Goal: Task Accomplishment & Management: Complete application form

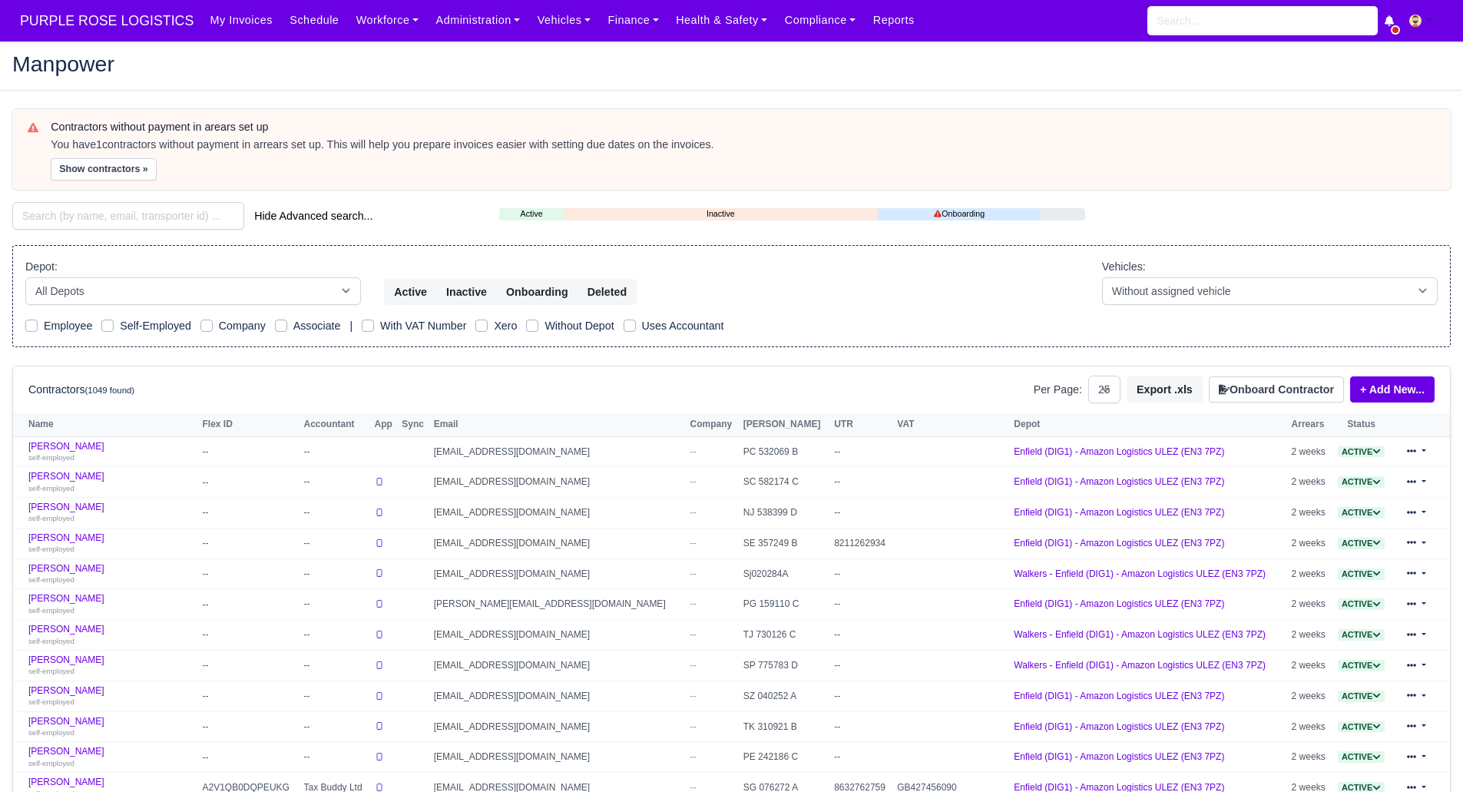
select select "25"
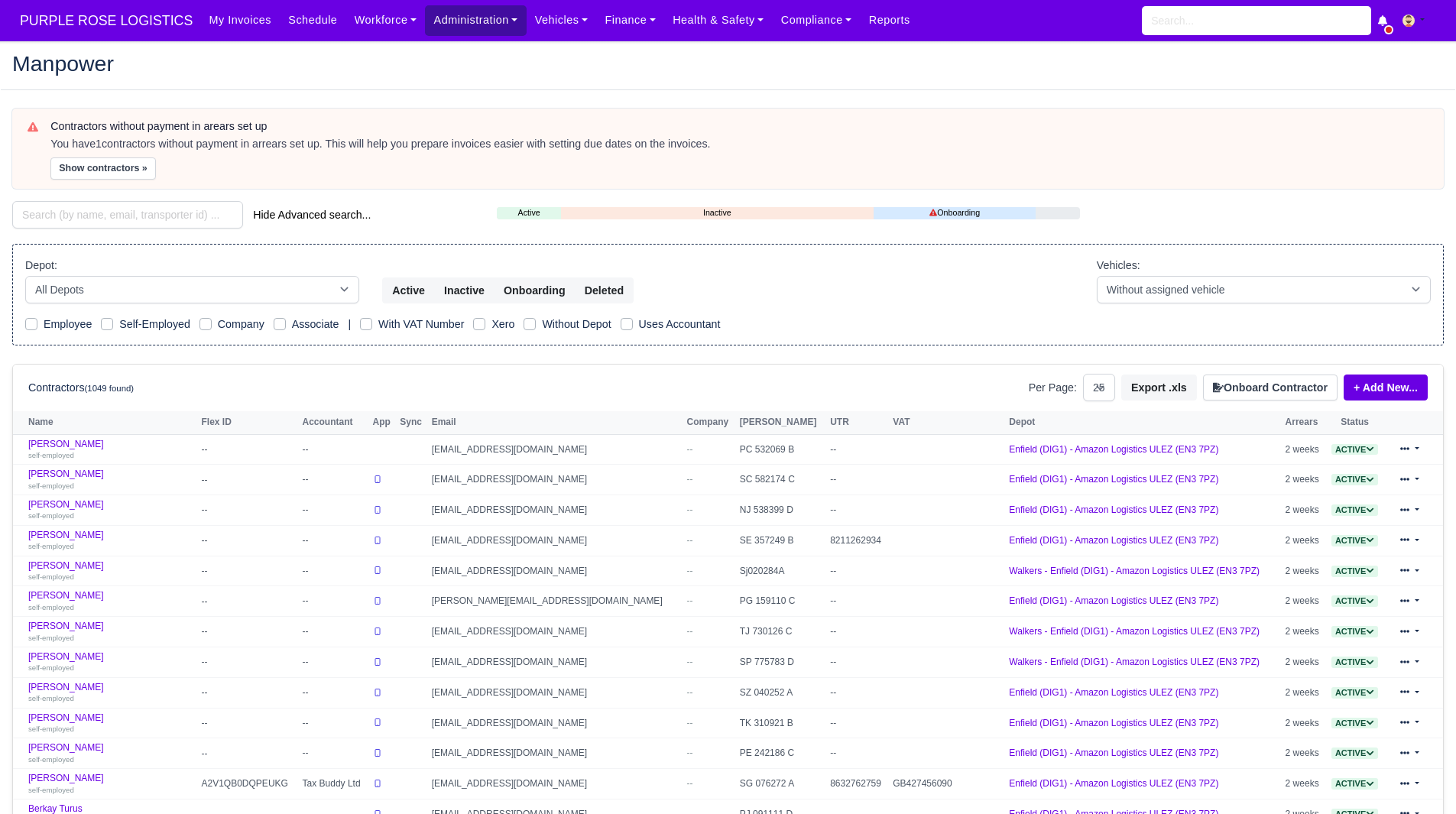
click at [431, 10] on link "Administration" at bounding box center [475, 20] width 101 height 30
click at [475, 23] on link "Administration" at bounding box center [475, 20] width 101 height 30
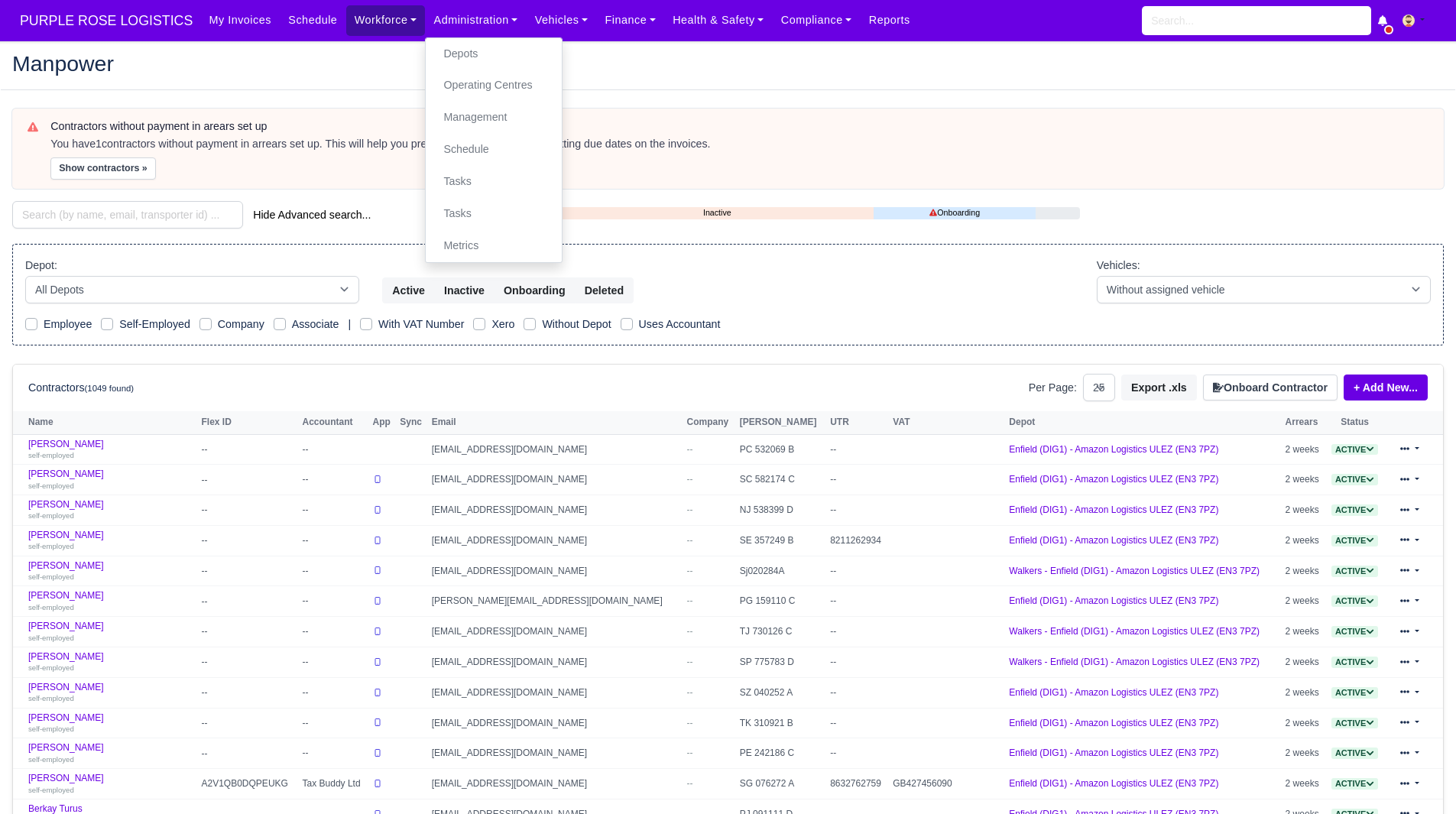
click at [380, 17] on link "Workforce" at bounding box center [386, 20] width 80 height 30
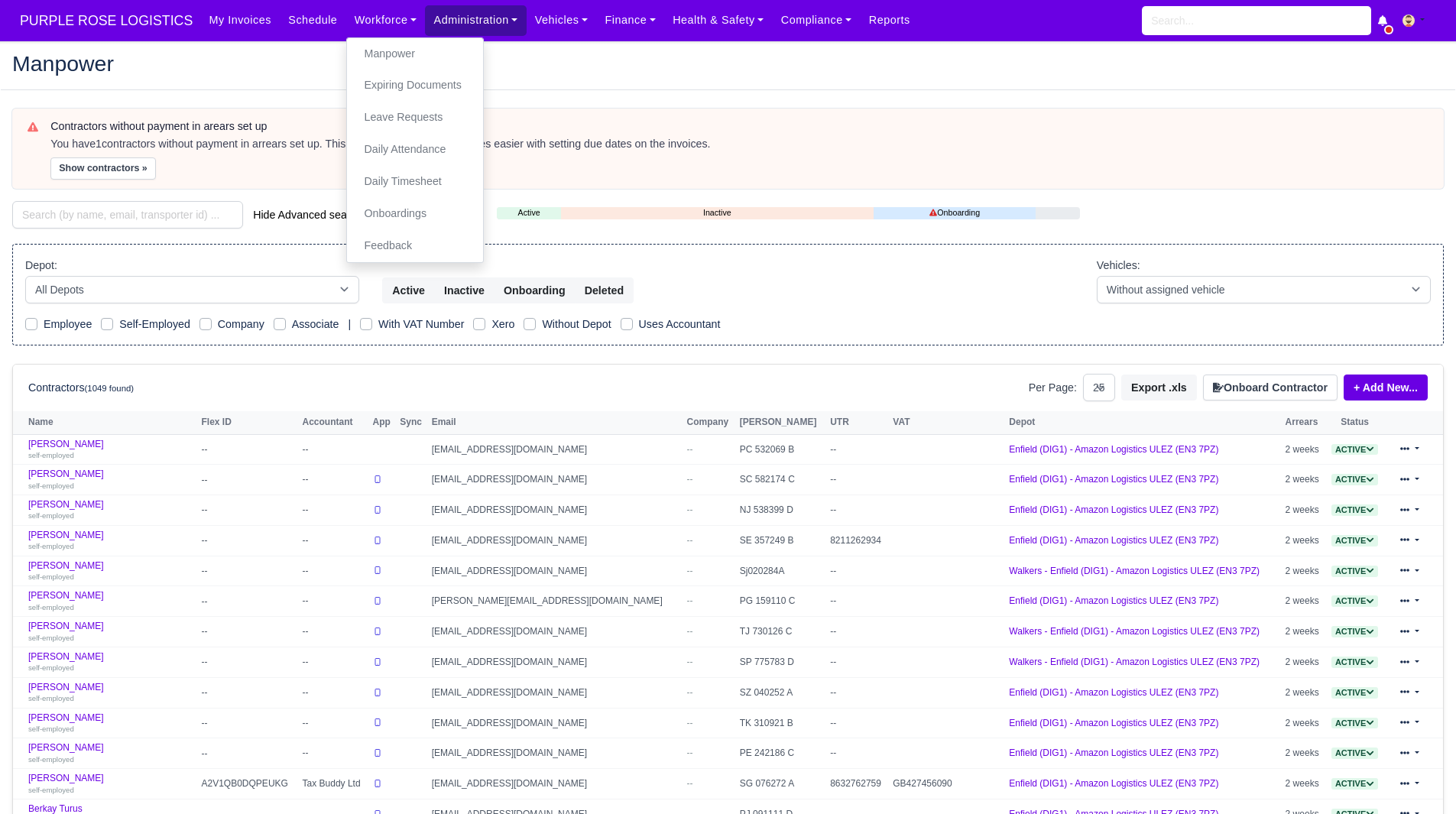
click at [455, 34] on link "Administration" at bounding box center [475, 20] width 101 height 30
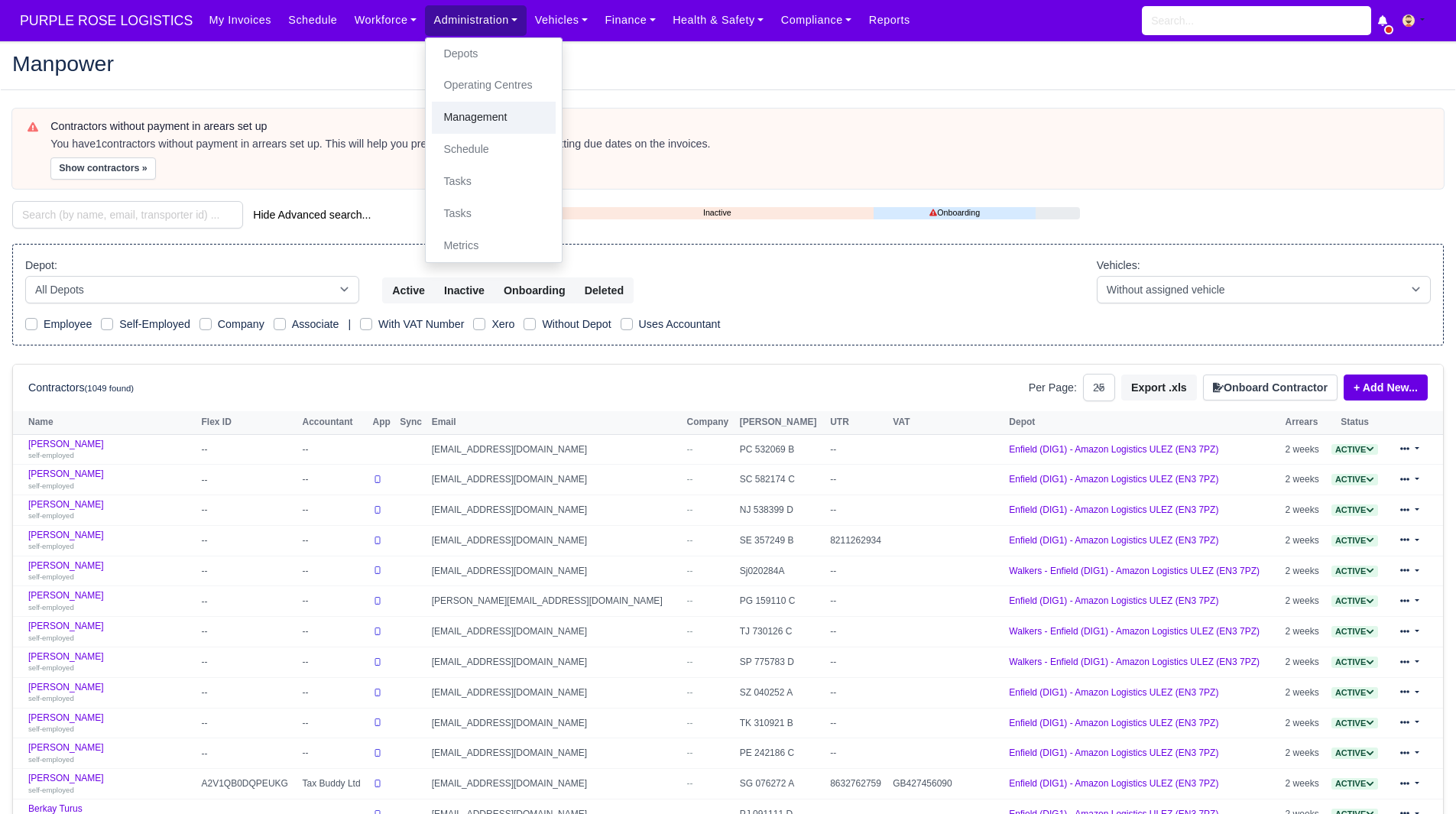
click at [485, 104] on link "Management" at bounding box center [494, 117] width 123 height 32
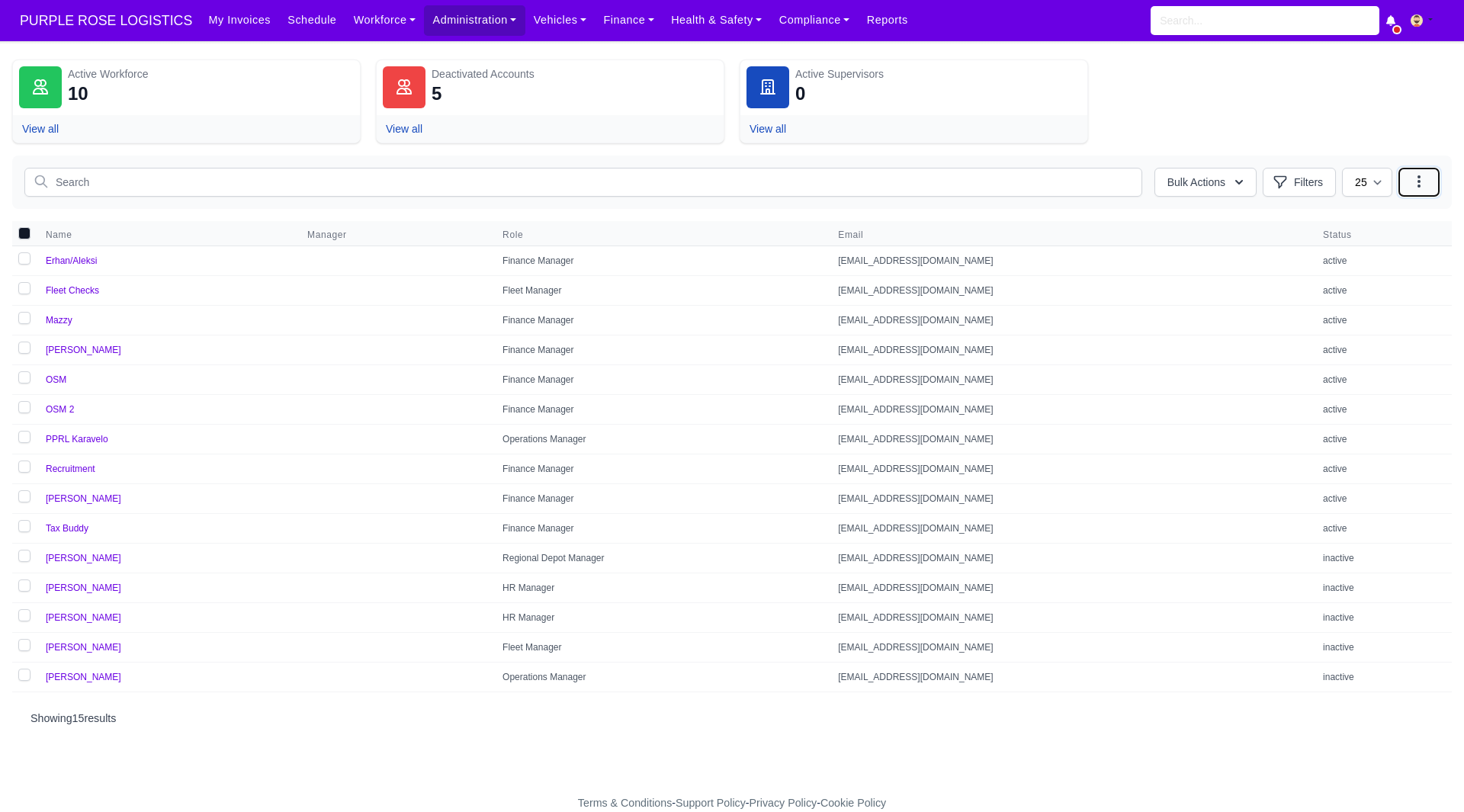
click at [1429, 173] on button "button" at bounding box center [1418, 182] width 41 height 29
click at [1377, 213] on button "Add Workforce" at bounding box center [1354, 217] width 171 height 30
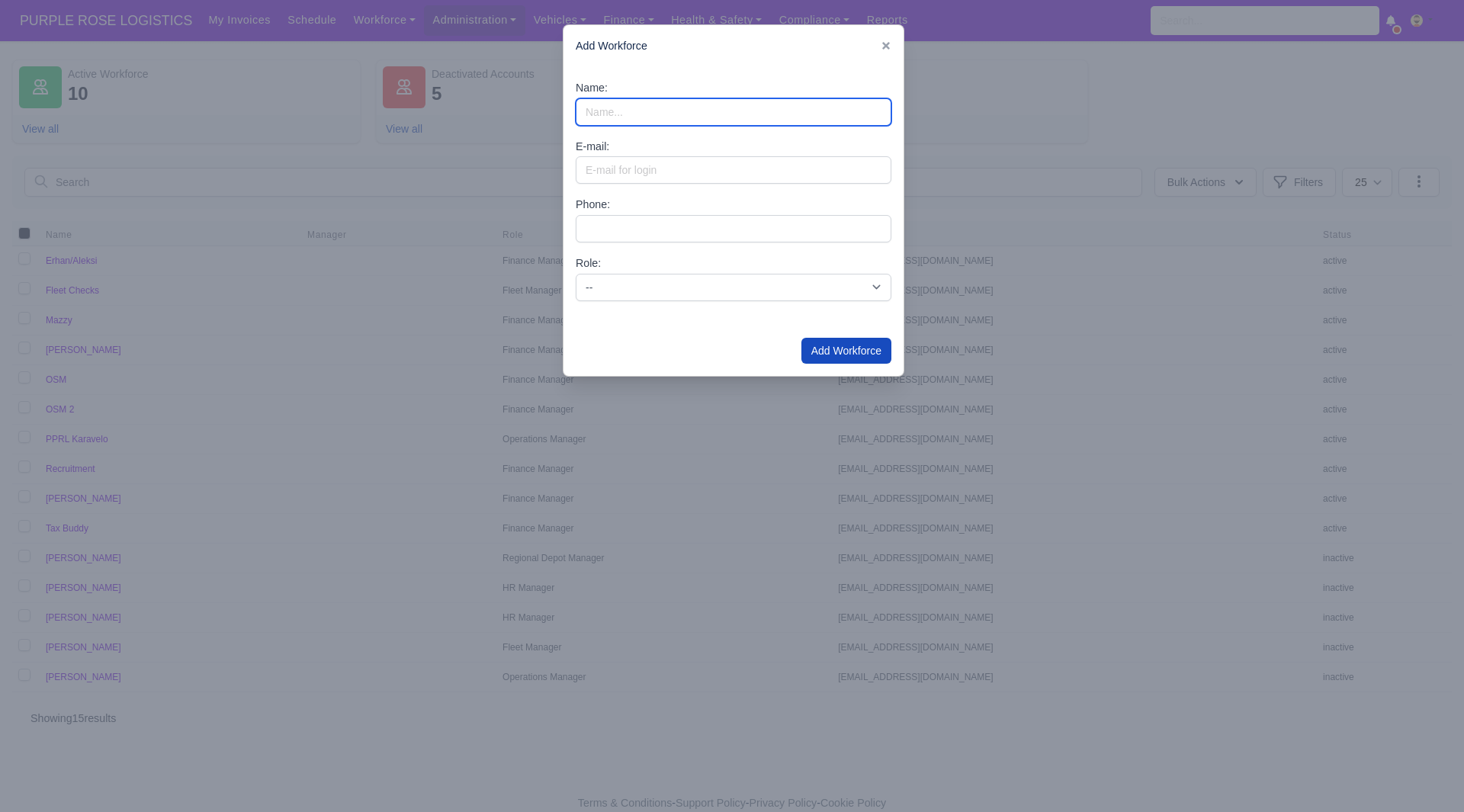
click at [659, 113] on input "Name:" at bounding box center [734, 112] width 316 height 28
type input "Niko"
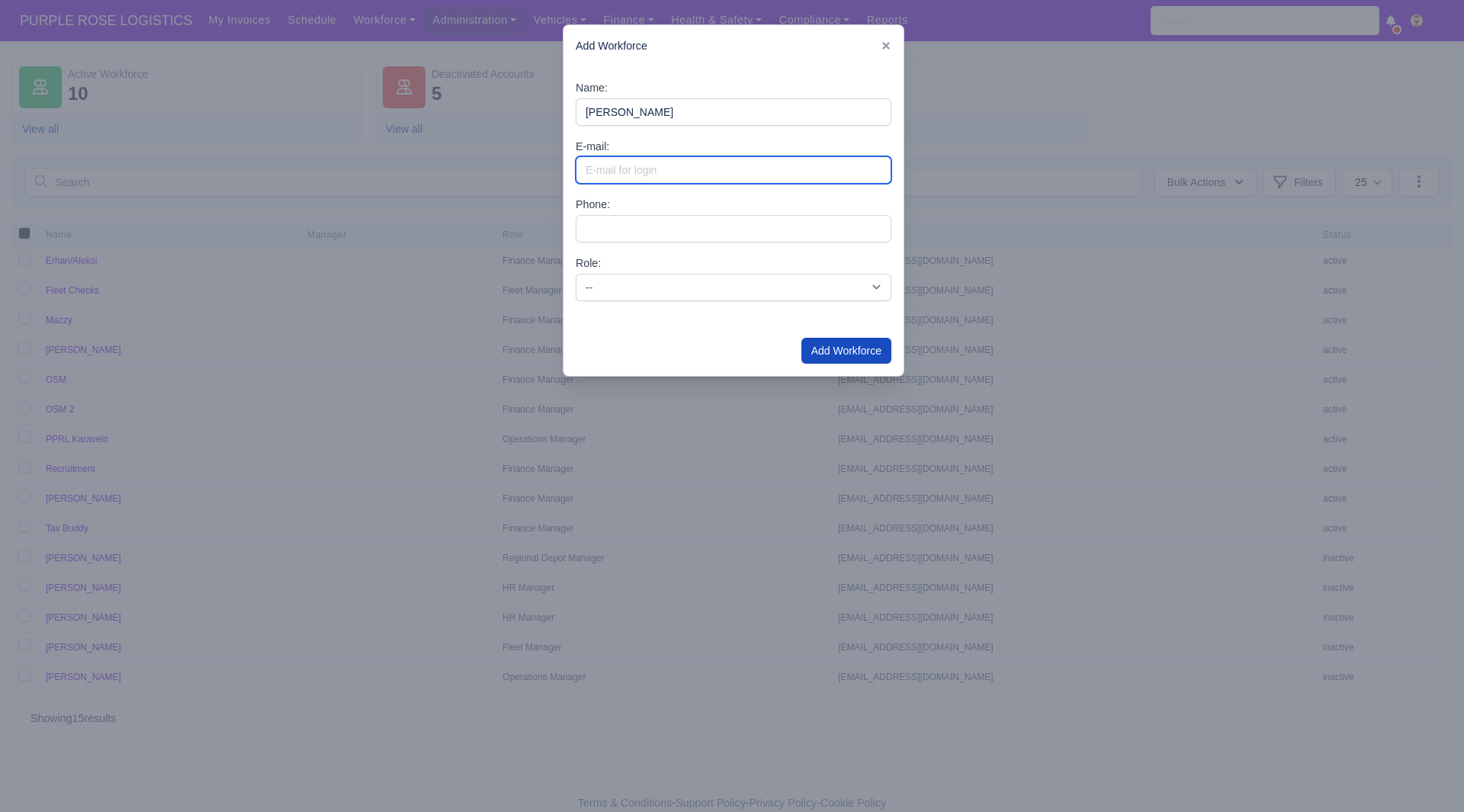
click at [650, 156] on input "E-mail:" at bounding box center [734, 170] width 316 height 28
paste input "Nikospprl@gmail.com"
type input "Nikospprl@gmail.com"
click at [871, 352] on button "Add Workforce" at bounding box center [846, 350] width 90 height 26
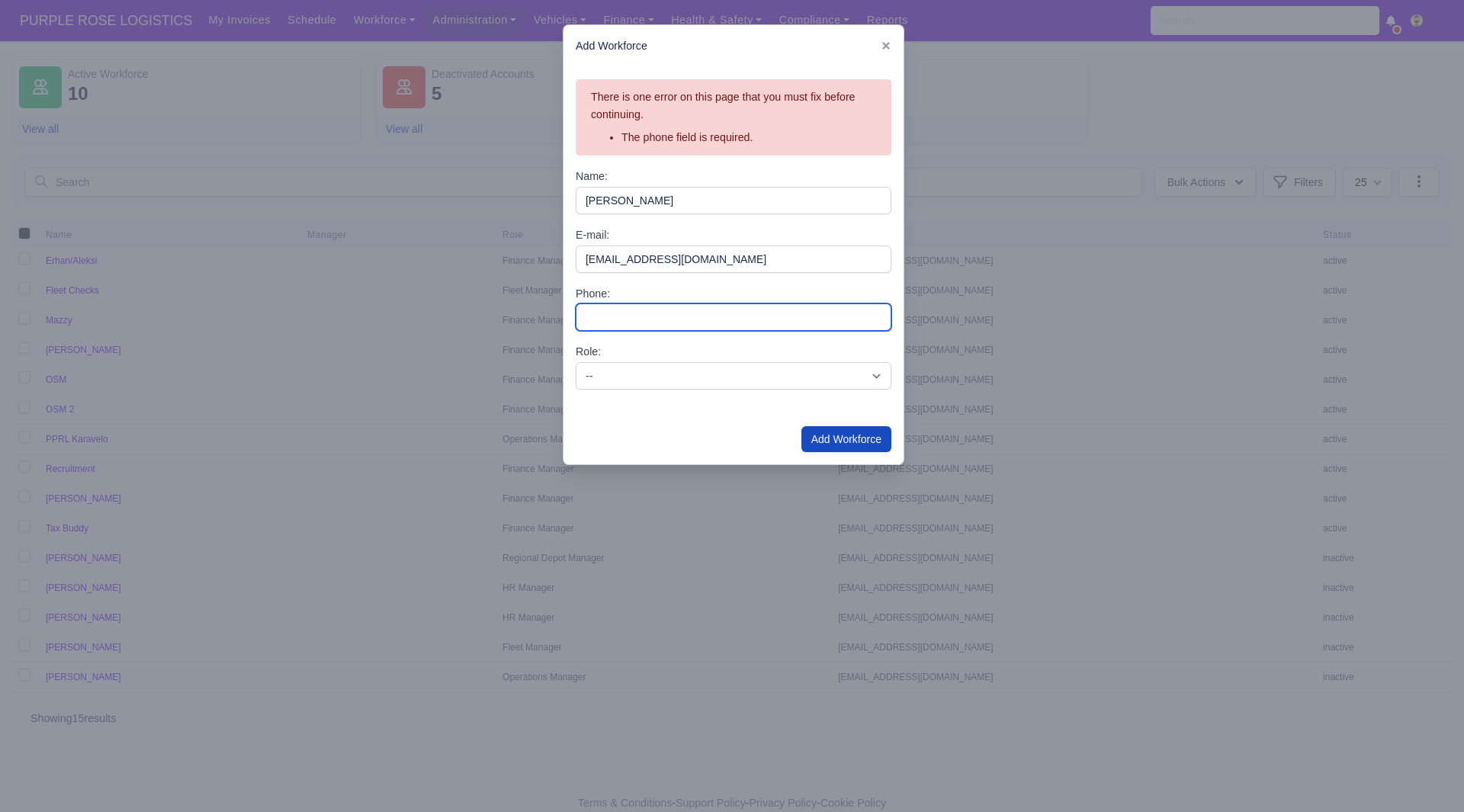
click at [719, 320] on input "Phone:" at bounding box center [734, 318] width 316 height 28
click at [639, 304] on input "Phone:" at bounding box center [734, 318] width 316 height 28
paste input "+44 7392 160574"
click at [636, 314] on input "+44 7392 160574" at bounding box center [734, 318] width 316 height 28
type input "07392160574"
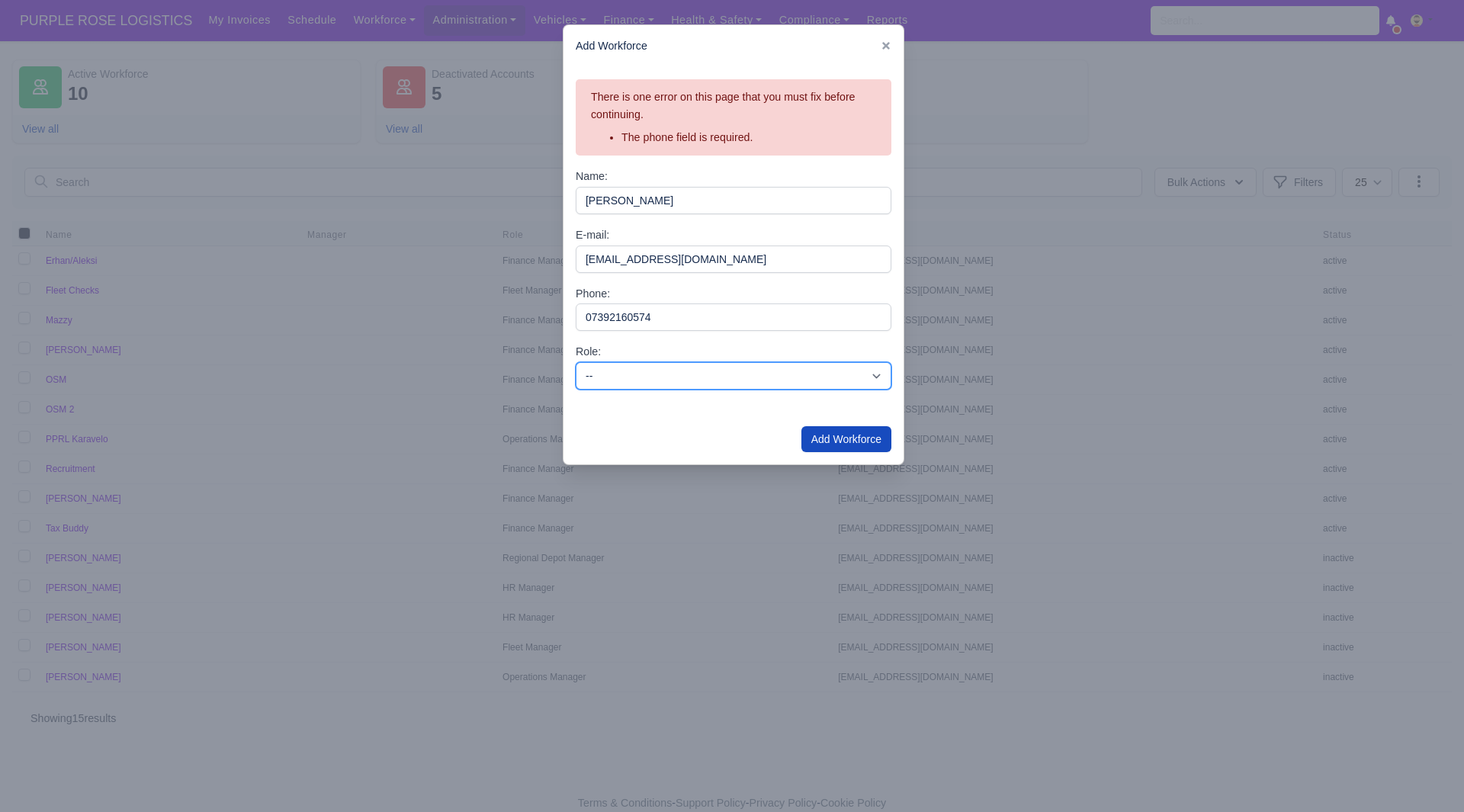
click at [668, 387] on select "-- Depot Supervisor Manager Regional Depot Manager Fleet Manager Fleet Supervis…" at bounding box center [734, 376] width 316 height 28
select select "finance-manager"
click at [576, 362] on select "-- Depot Supervisor Manager Regional Depot Manager Fleet Manager Fleet Supervis…" at bounding box center [734, 376] width 316 height 28
click at [830, 437] on button "Add Workforce" at bounding box center [846, 439] width 90 height 26
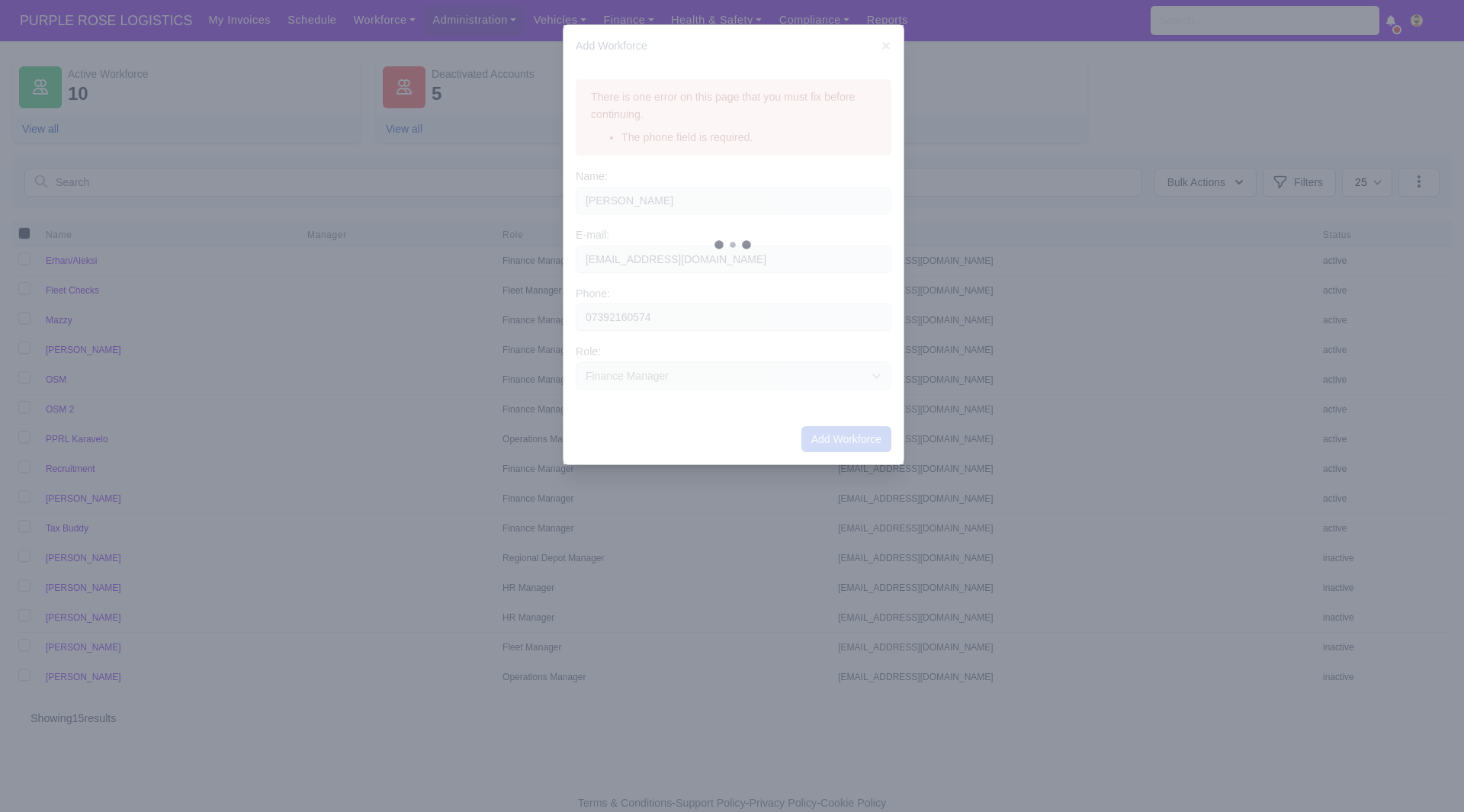
select select
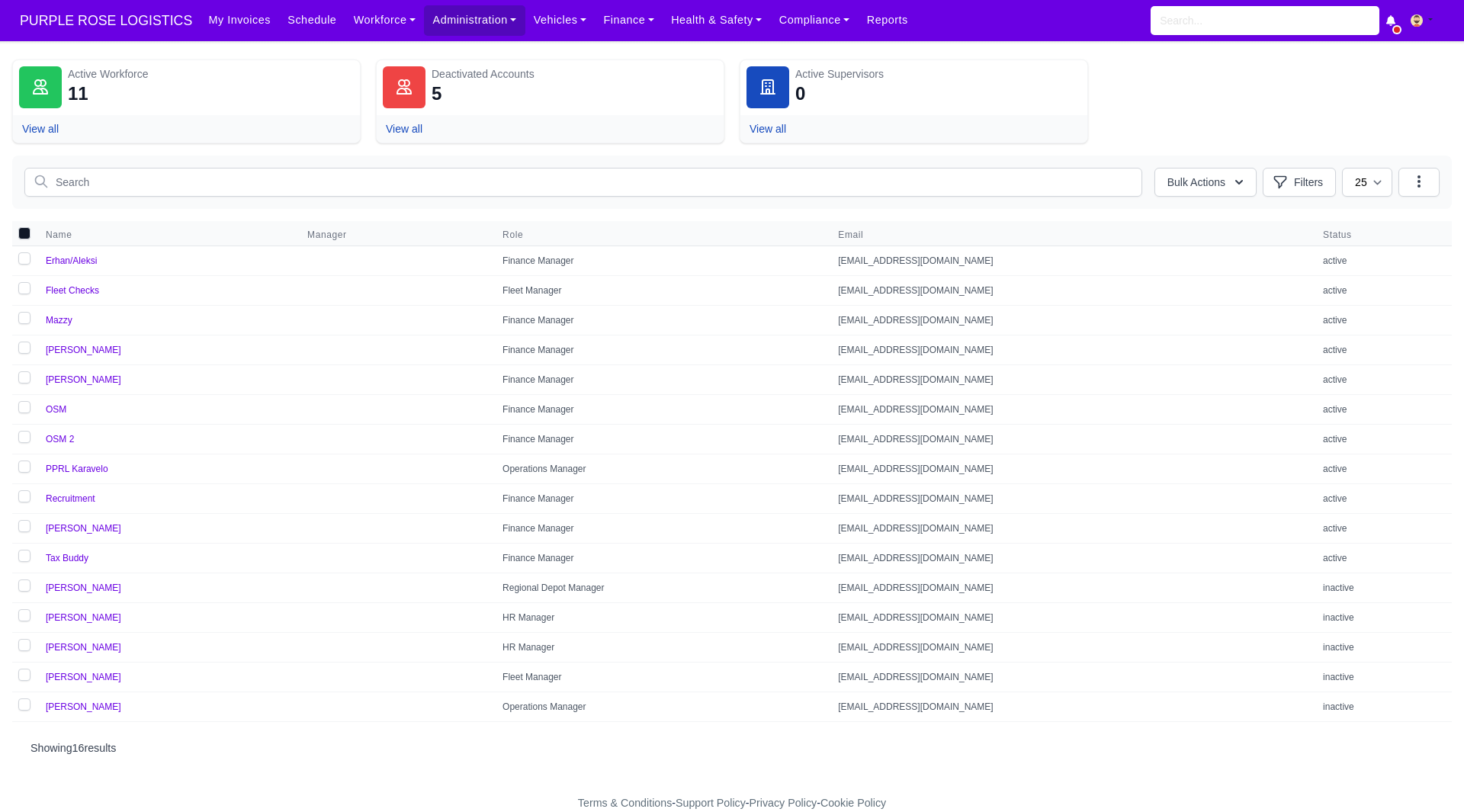
click at [772, 207] on div "Bulk Actions Activate Account(s) Dectivate Account(s) Filters" at bounding box center [731, 183] width 1439 height 54
click at [865, 351] on td "Nikospprl@gmail.com" at bounding box center [1072, 350] width 485 height 30
drag, startPoint x: 908, startPoint y: 346, endPoint x: 765, endPoint y: 354, distance: 143.2
click at [765, 354] on tr "Niko Finance Manager Nikospprl@gmail.com active" at bounding box center [731, 350] width 1439 height 30
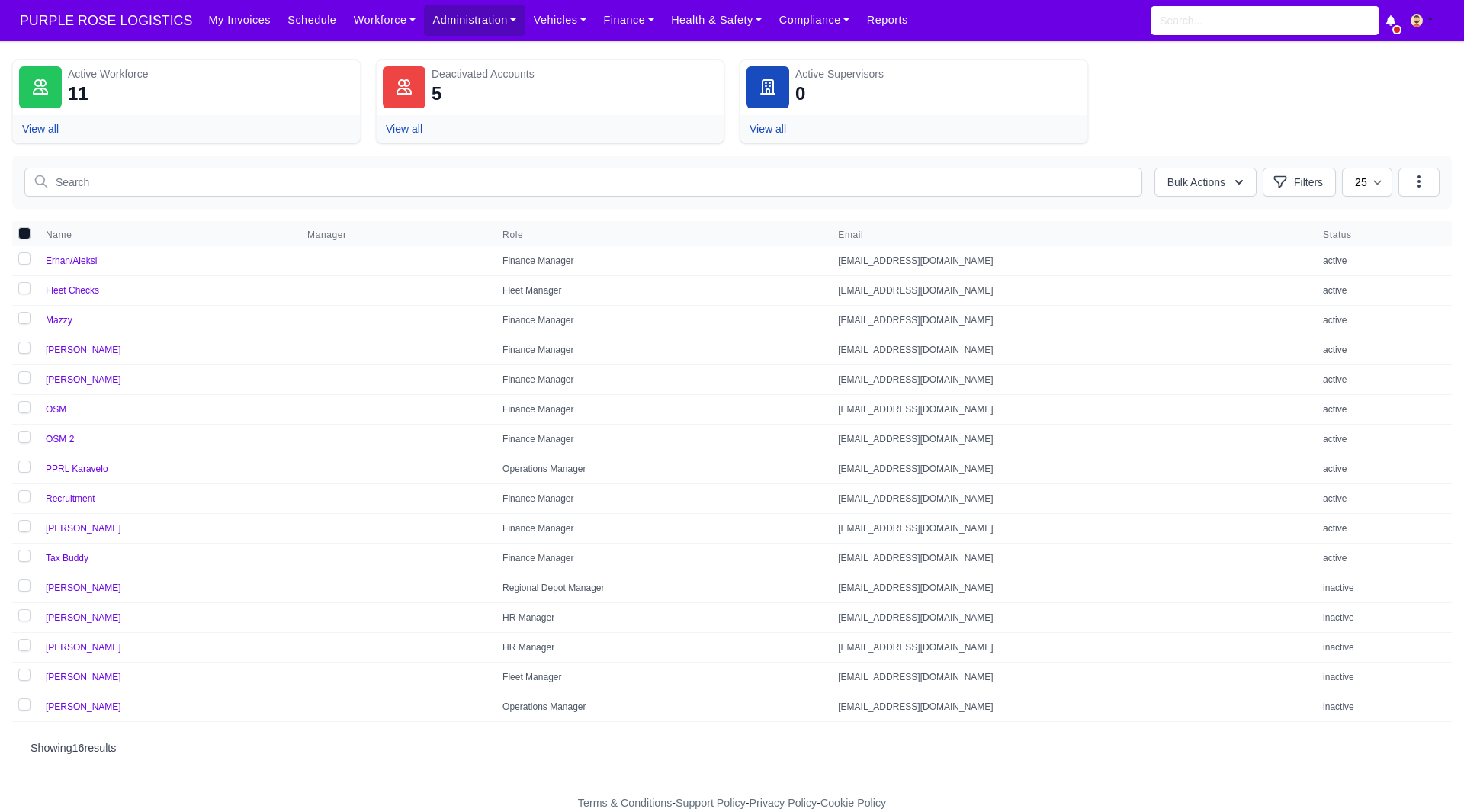
click at [68, 352] on td "Niko" at bounding box center [167, 350] width 261 height 30
click at [62, 348] on link "Niko" at bounding box center [83, 349] width 75 height 11
